Goal: Information Seeking & Learning: Learn about a topic

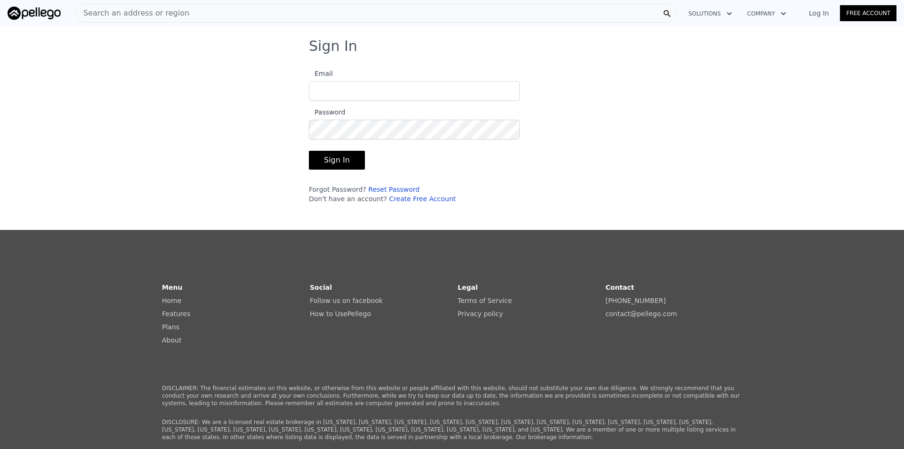
type input "[EMAIL_ADDRESS][DOMAIN_NAME]"
click at [325, 160] on button "Sign In" at bounding box center [337, 160] width 56 height 19
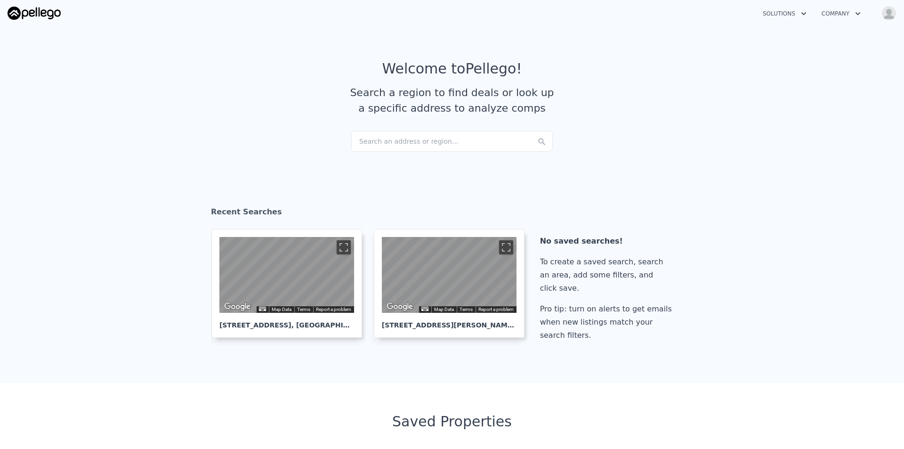
click at [451, 144] on div "Search an address or region..." at bounding box center [452, 141] width 202 height 21
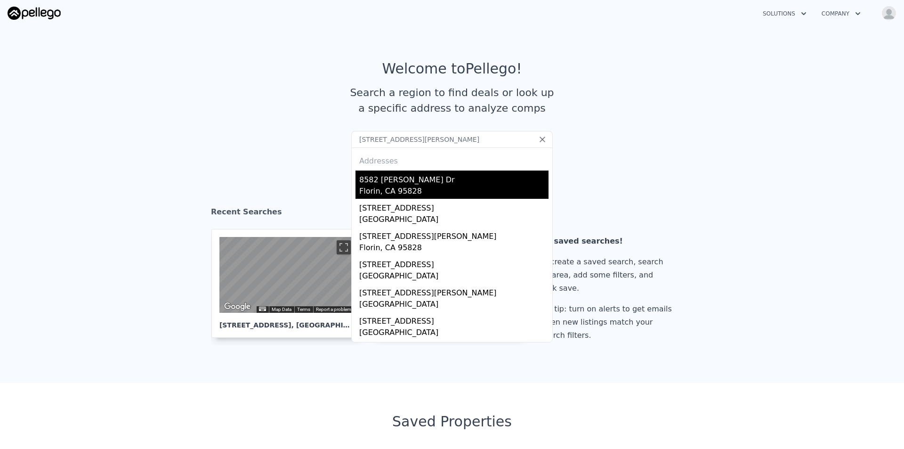
type input "[STREET_ADDRESS][PERSON_NAME]"
click at [427, 180] on div "8582 [PERSON_NAME] Dr" at bounding box center [453, 178] width 189 height 15
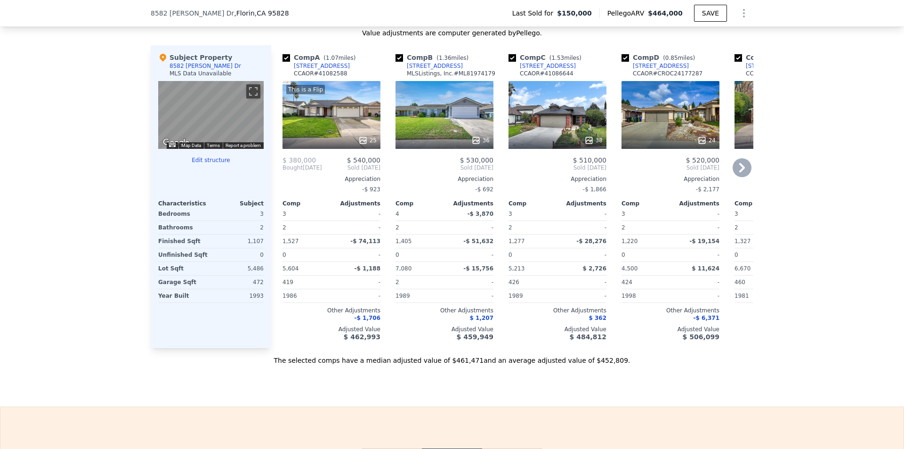
scroll to position [892, 0]
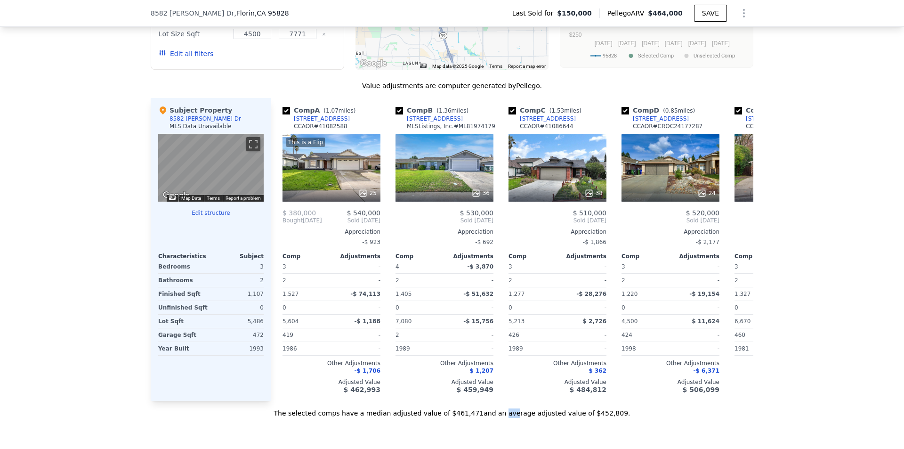
drag, startPoint x: 492, startPoint y: 415, endPoint x: 503, endPoint y: 415, distance: 10.8
click at [503, 415] on div "The selected comps have a median adjusted value of $461,471 and an average adju…" at bounding box center [452, 409] width 603 height 17
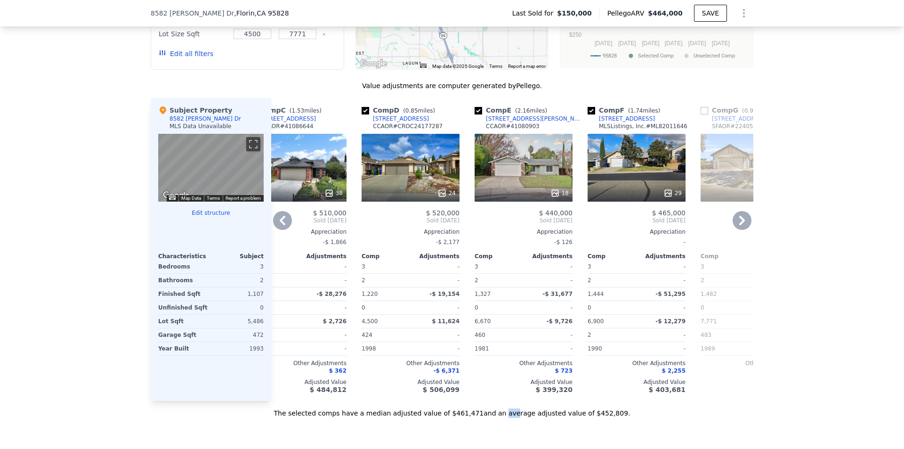
scroll to position [0, 301]
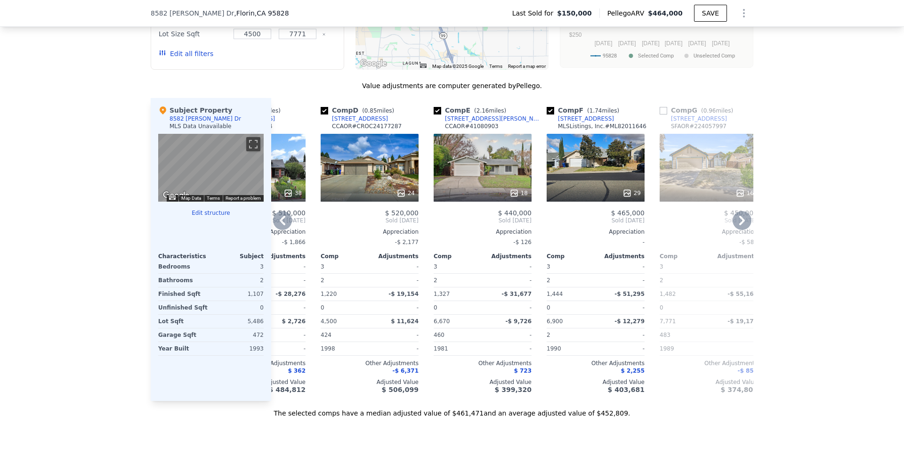
click at [517, 198] on div "18" at bounding box center [519, 192] width 18 height 9
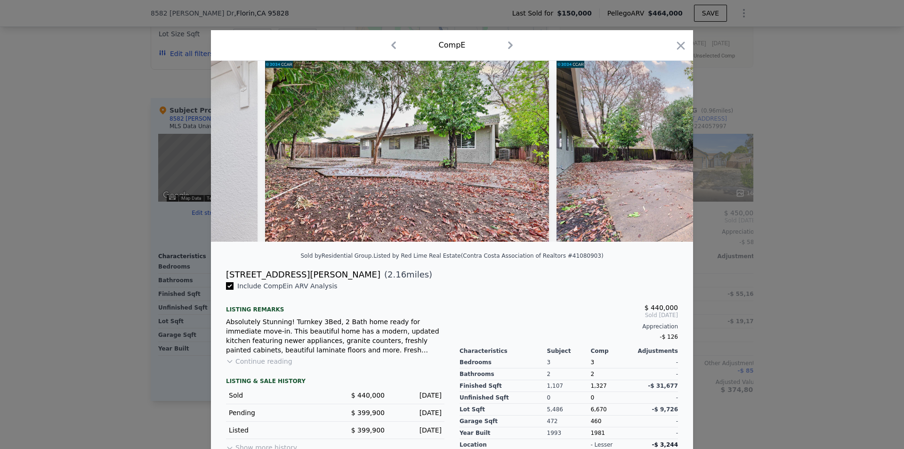
scroll to position [0, 4694]
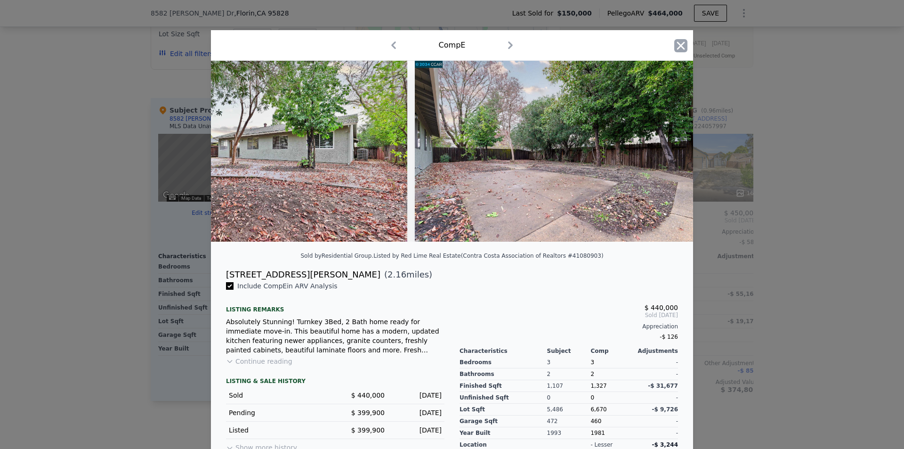
click at [677, 43] on icon "button" at bounding box center [681, 45] width 13 height 13
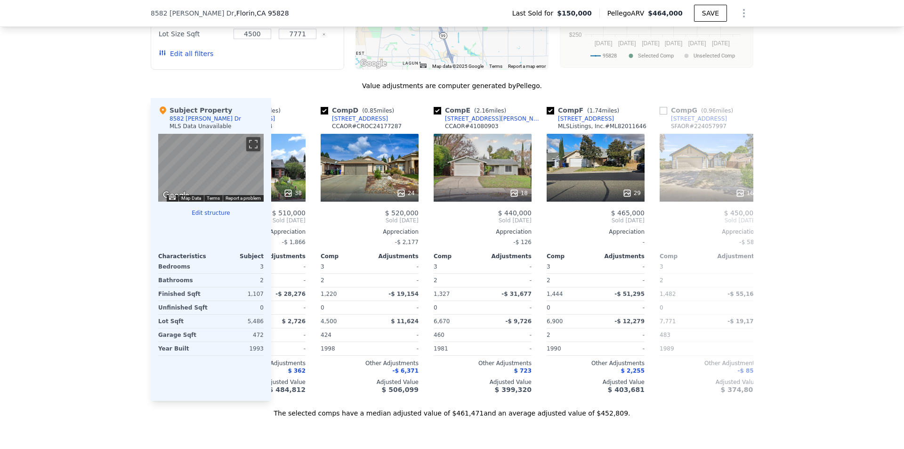
scroll to position [0, 445]
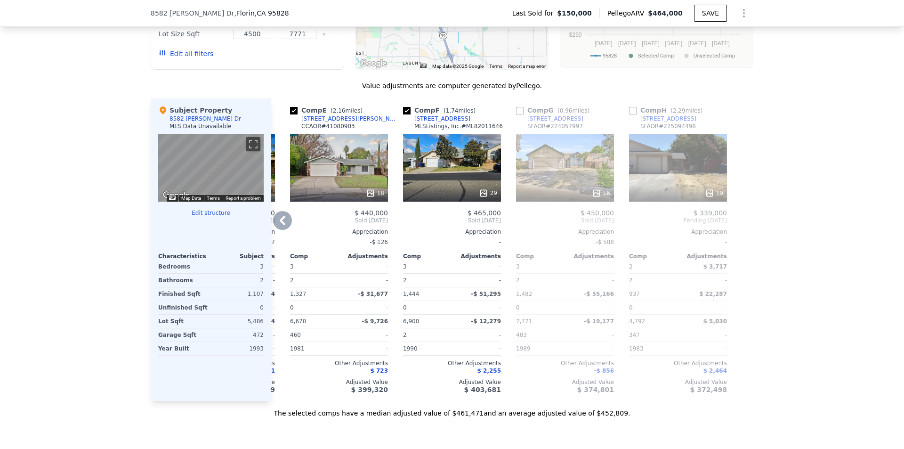
click at [690, 164] on div "19" at bounding box center [678, 168] width 98 height 68
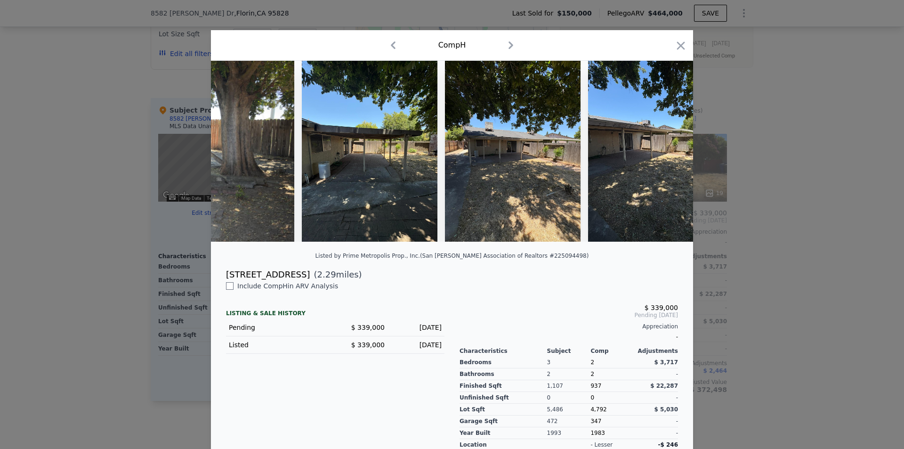
scroll to position [0, 2550]
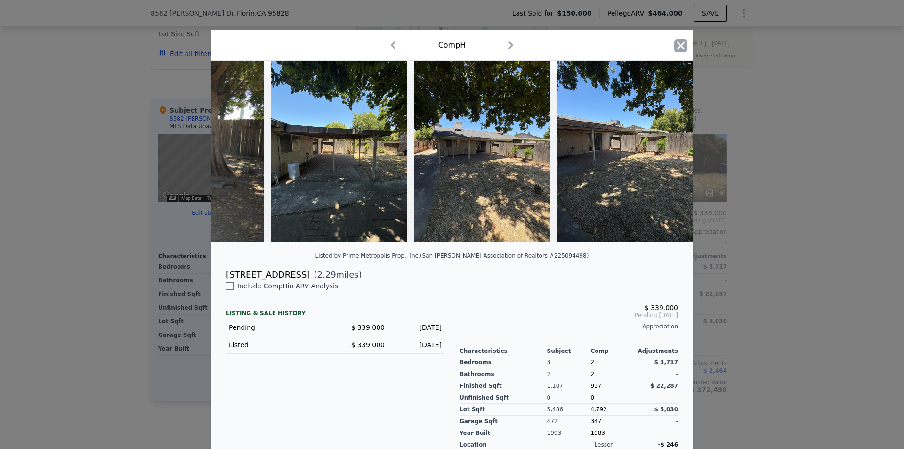
click at [677, 45] on icon "button" at bounding box center [681, 45] width 8 height 8
